Goal: Information Seeking & Learning: Learn about a topic

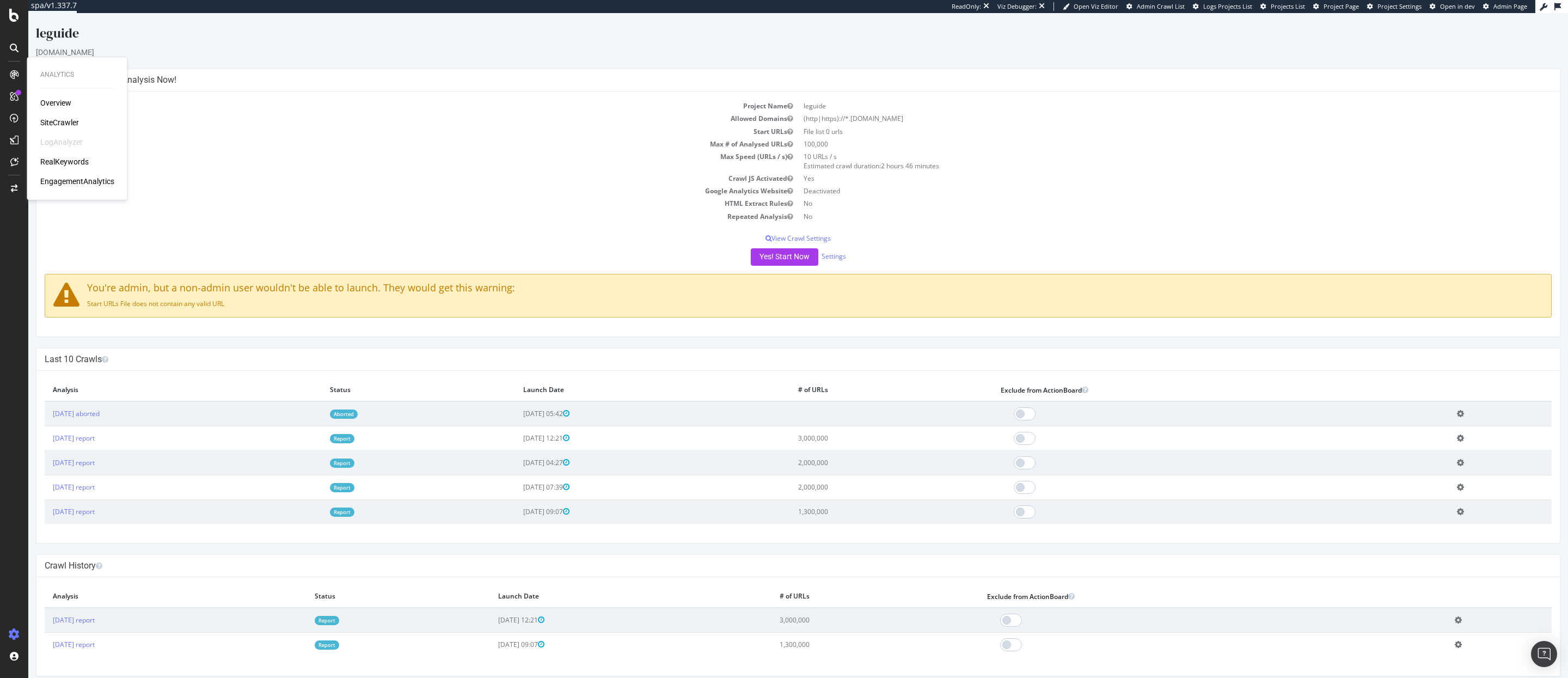
click at [37, 161] on div "Analytics Overview SiteCrawler LogAnalyzer RealKeywords EngagementAnalytics" at bounding box center [77, 128] width 92 height 138
click at [48, 161] on div "RealKeywords" at bounding box center [64, 162] width 48 height 11
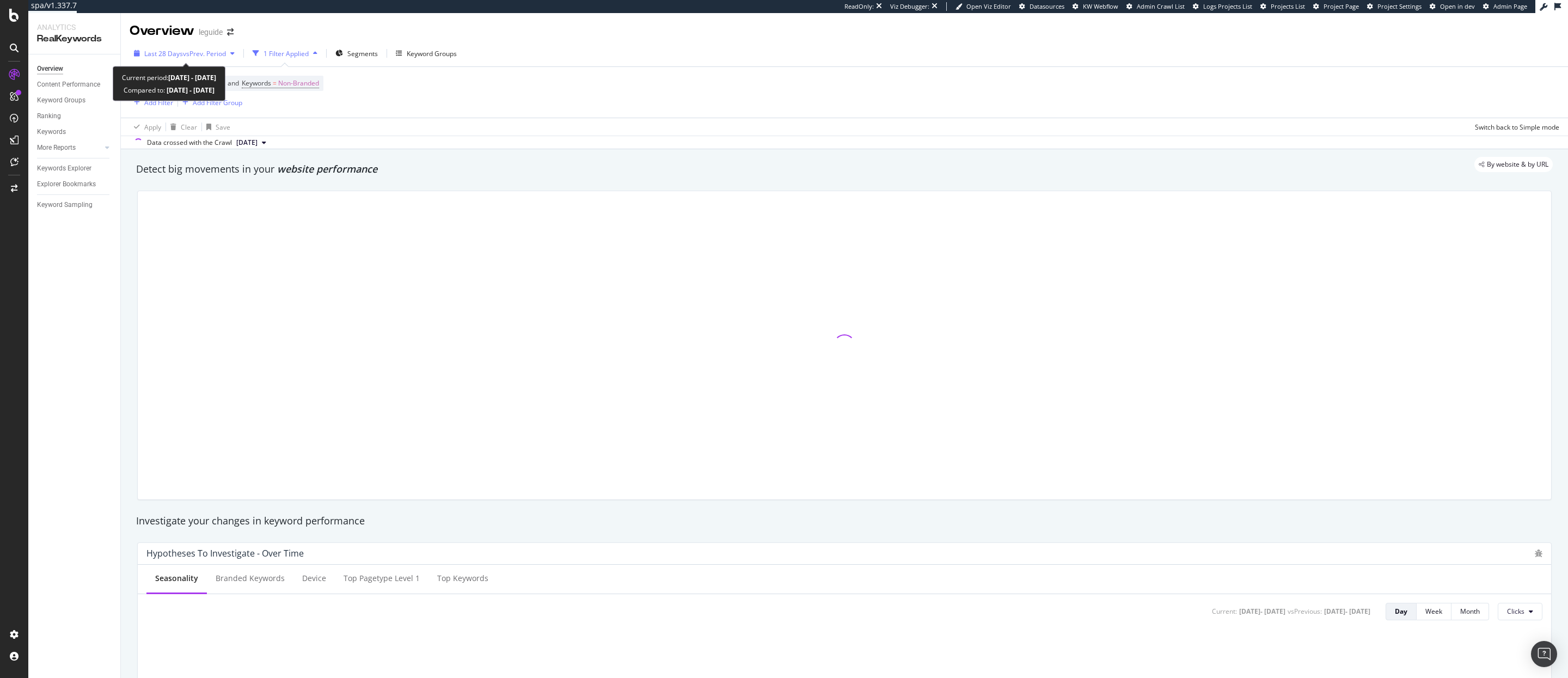
click at [172, 59] on div "Last 28 Days vs Prev. Period" at bounding box center [184, 53] width 109 height 17
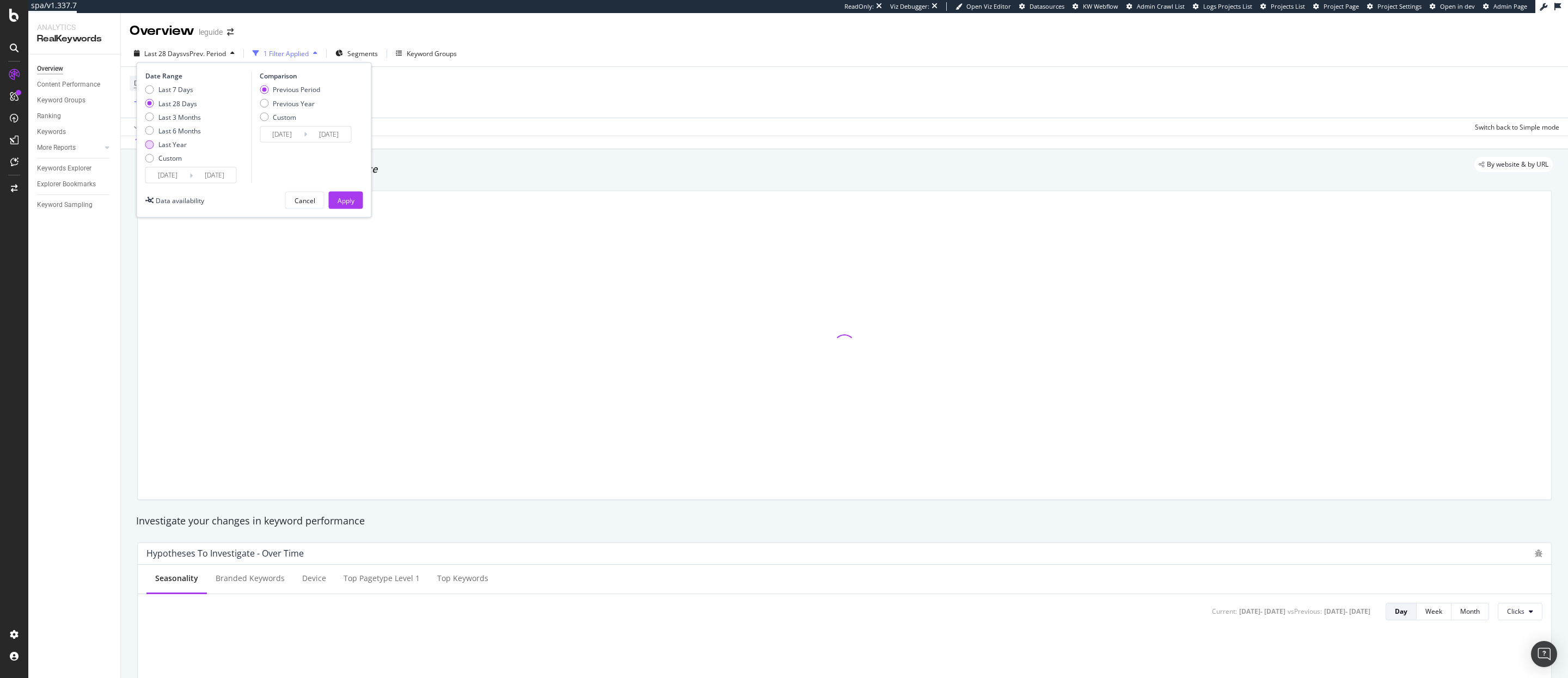
click at [157, 143] on div "Last Year" at bounding box center [173, 144] width 55 height 9
type input "2024/08/28"
click at [338, 204] on div "Apply" at bounding box center [346, 200] width 17 height 9
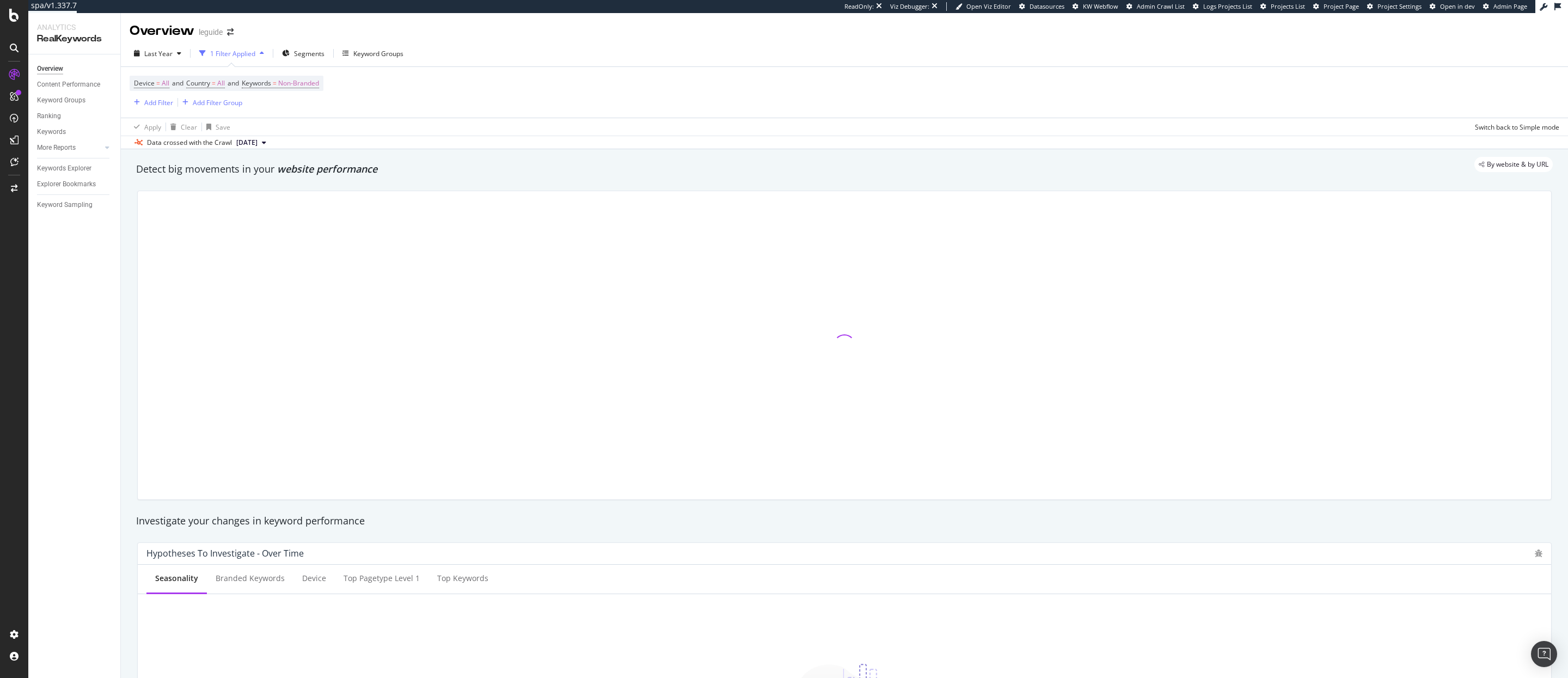
click at [323, 85] on div "Device = All and Country = All and Keywords = Non-Branded" at bounding box center [226, 83] width 194 height 15
click at [311, 85] on span "Non-Branded" at bounding box center [299, 83] width 41 height 15
click at [259, 115] on div "Non-Branded" at bounding box center [287, 109] width 59 height 17
click at [300, 109] on span "Non-Branded" at bounding box center [280, 109] width 45 height 9
click at [269, 196] on span "All" at bounding box center [323, 195] width 111 height 9
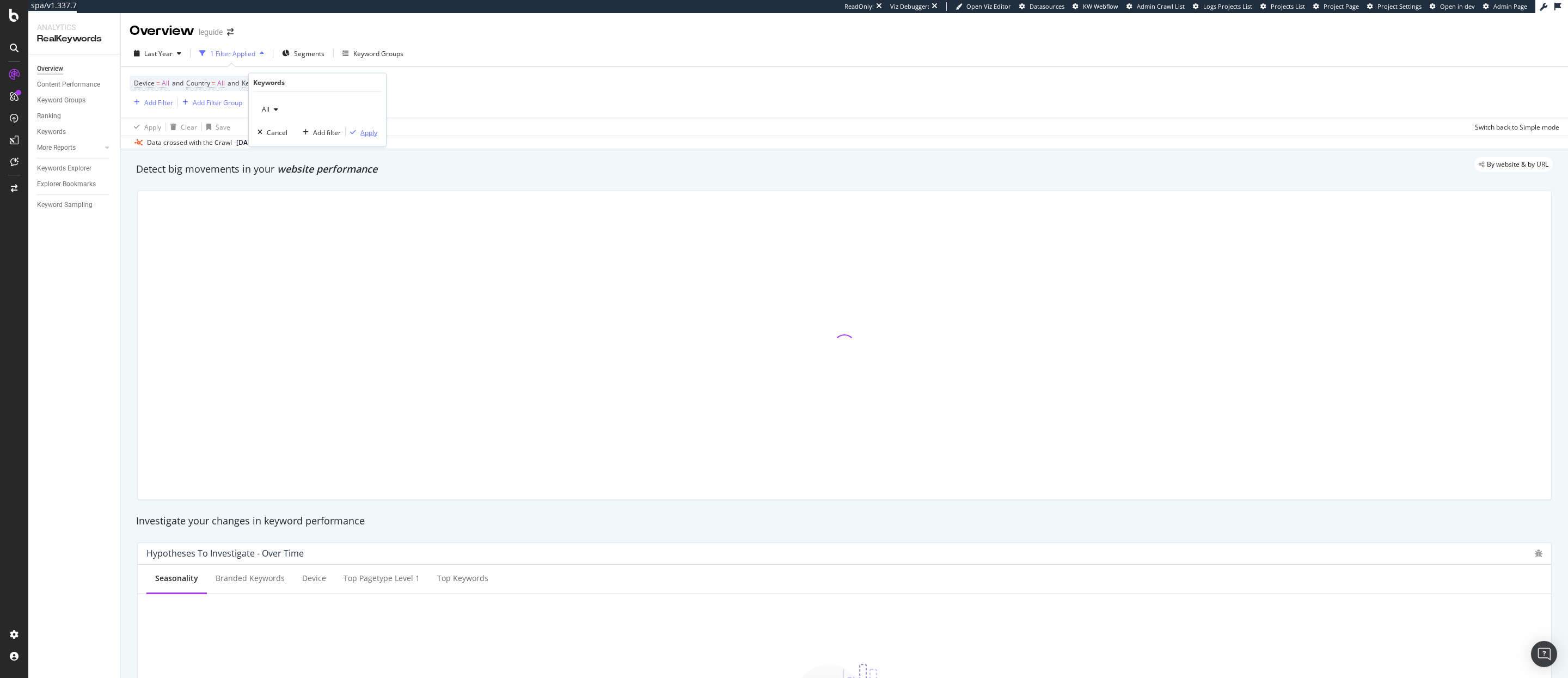
click at [372, 131] on div "Apply" at bounding box center [368, 132] width 17 height 9
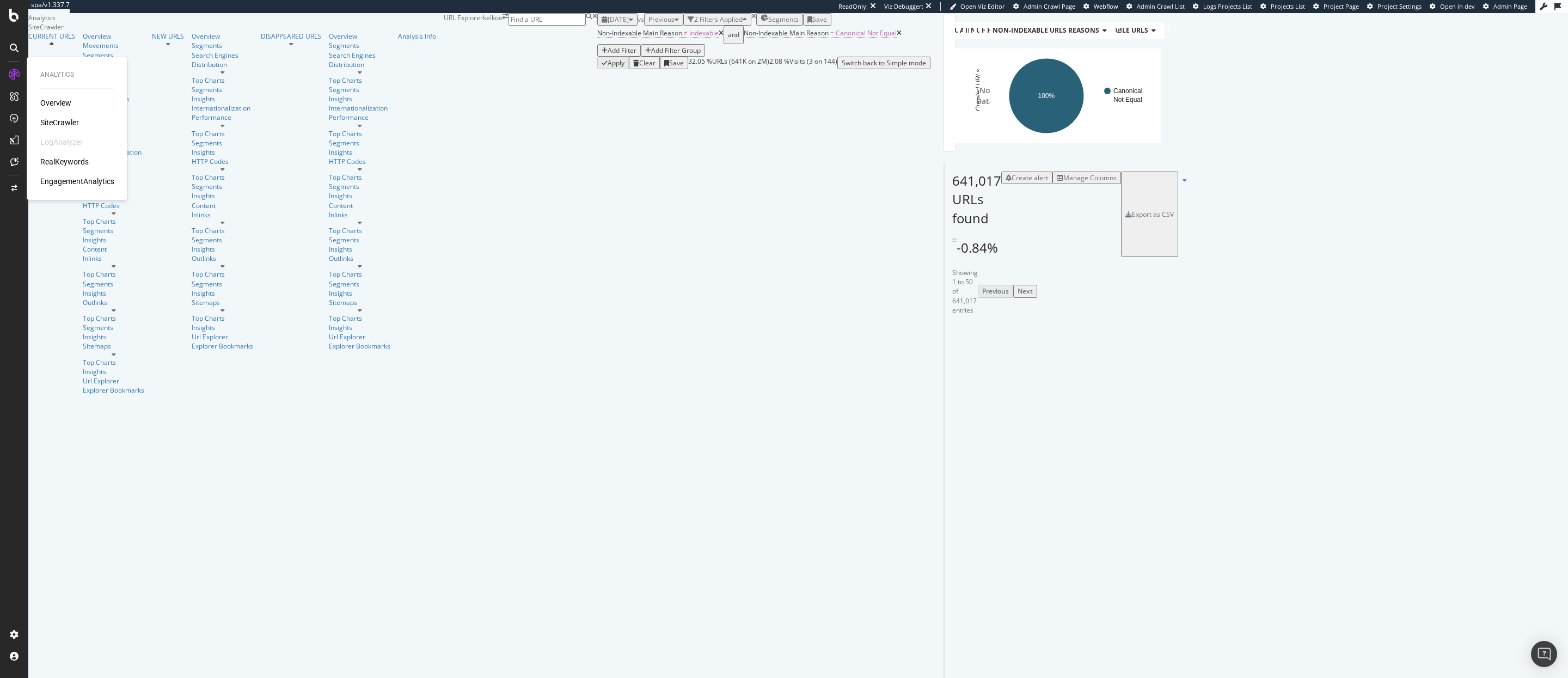
click at [56, 164] on div "RealKeywords" at bounding box center [64, 162] width 48 height 11
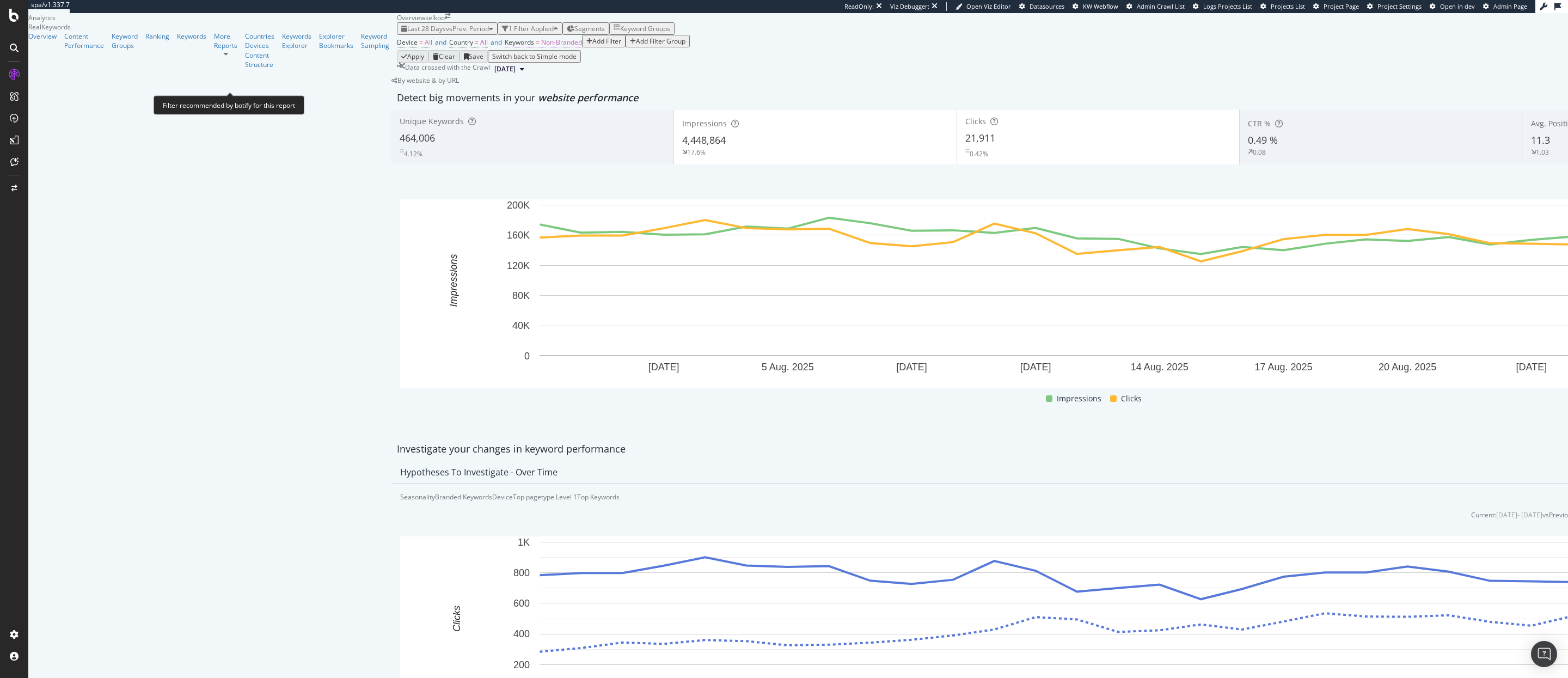
click at [542, 47] on span "Non-Branded" at bounding box center [562, 43] width 41 height 9
click at [283, 96] on div "Non-Branded Cancel Add filter Apply" at bounding box center [330, 89] width 162 height 13
click at [282, 93] on div "Non-Branded" at bounding box center [275, 89] width 45 height 9
click at [275, 204] on div "All" at bounding box center [323, 212] width 129 height 16
click at [370, 93] on div "Apply" at bounding box center [365, 89] width 17 height 9
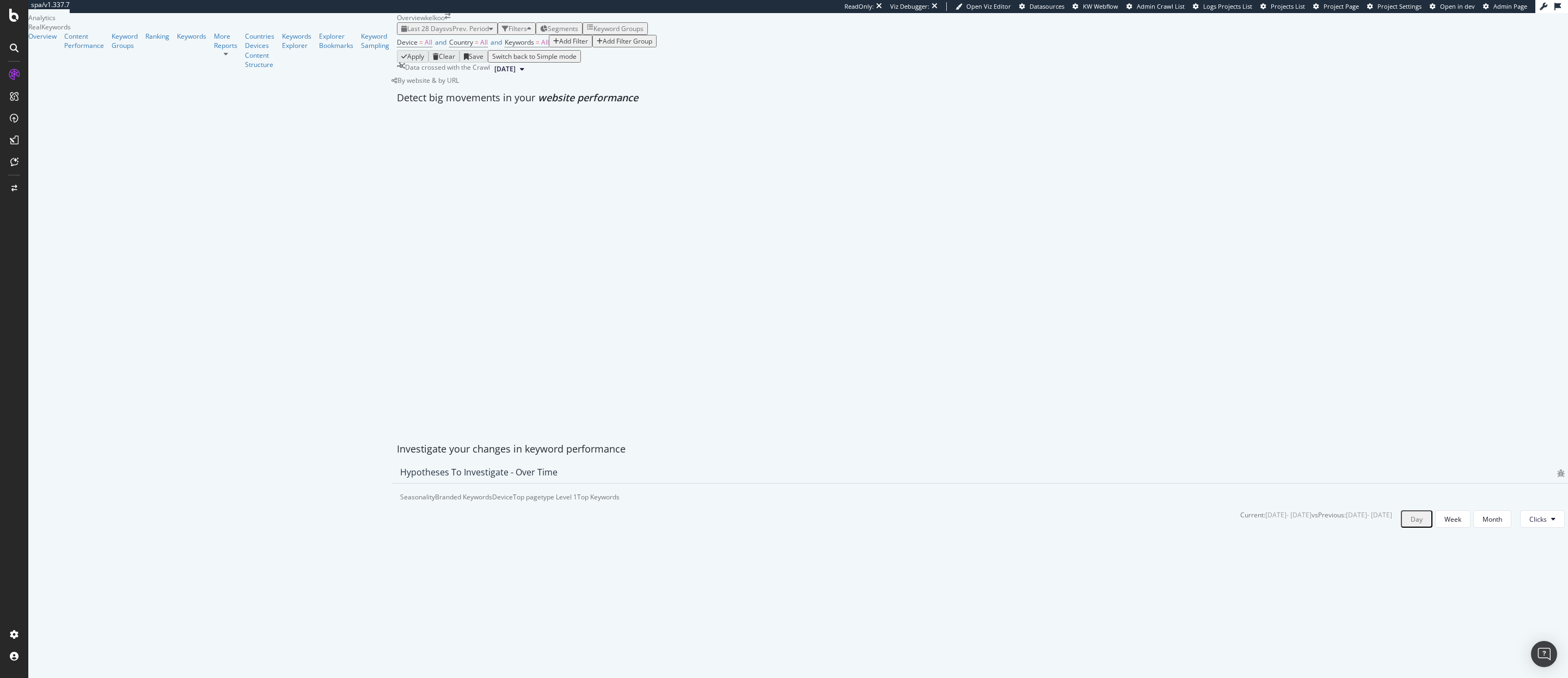
click at [397, 42] on div "Last 28 Days vs Prev. Period Filters Segments Keyword Groups Device = All and C…" at bounding box center [982, 48] width 1171 height 53
click at [446, 33] on span "vs Prev. Period" at bounding box center [467, 28] width 43 height 9
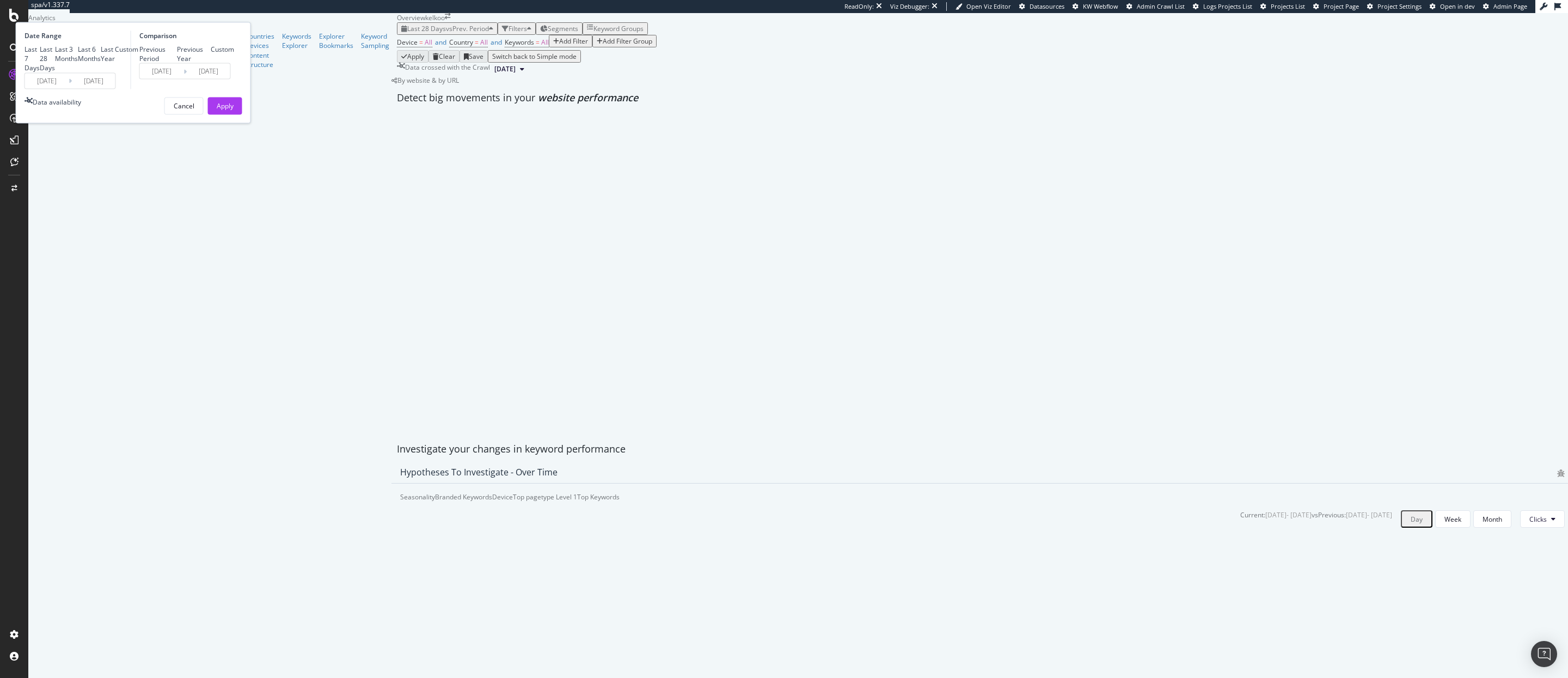
click at [115, 63] on div "Last Year" at bounding box center [108, 53] width 14 height 18
type input "[DATE]"
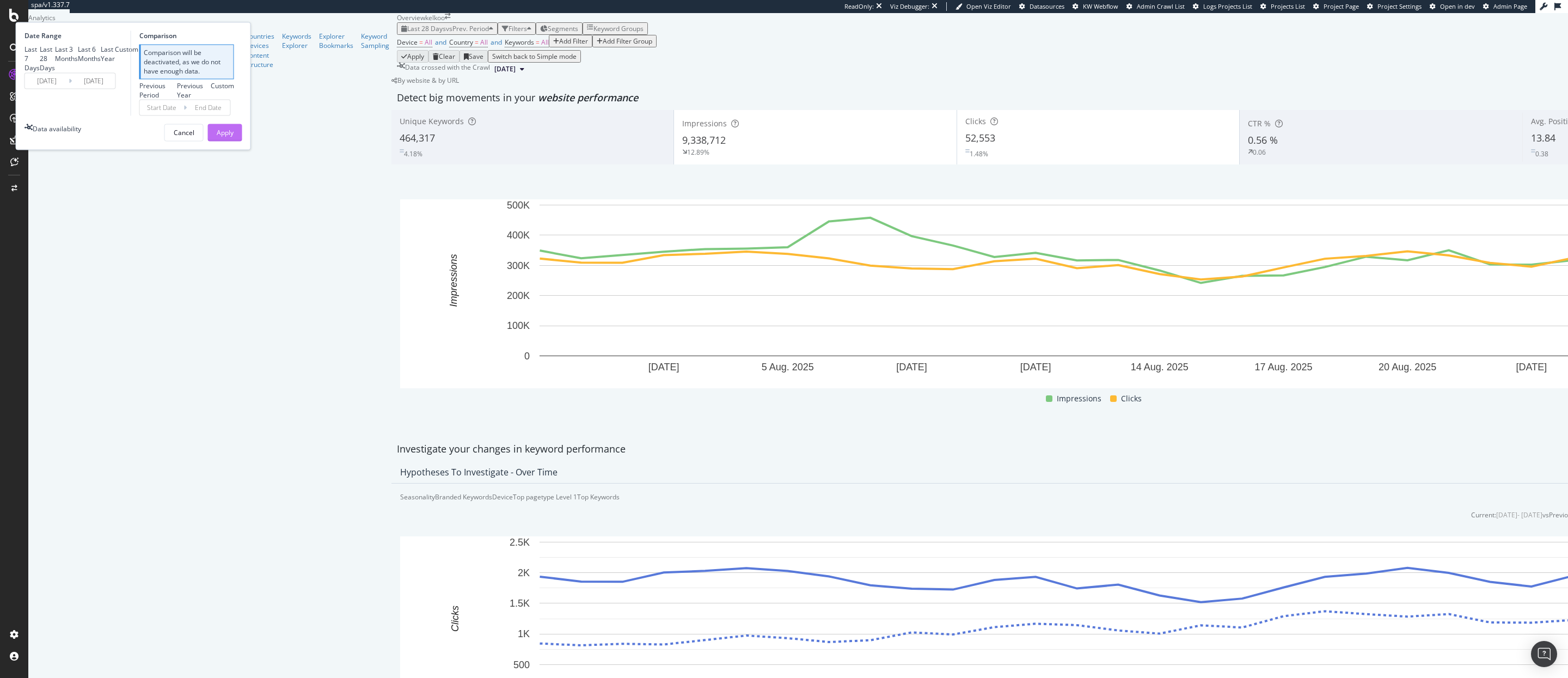
click at [233, 138] on div "Apply" at bounding box center [225, 133] width 17 height 9
